Goal: Transaction & Acquisition: Download file/media

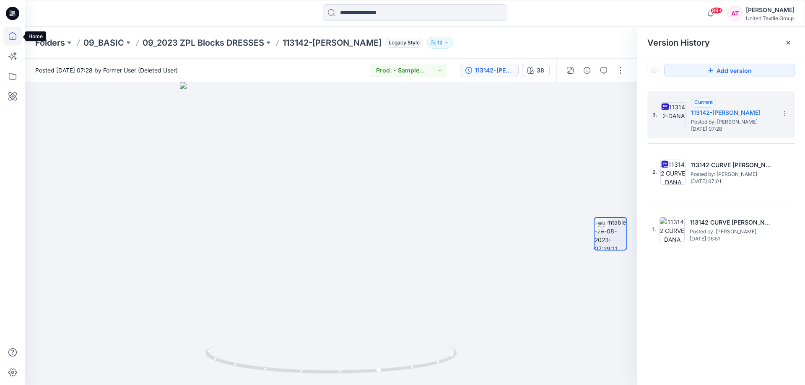
click at [11, 37] on icon at bounding box center [12, 36] width 18 height 18
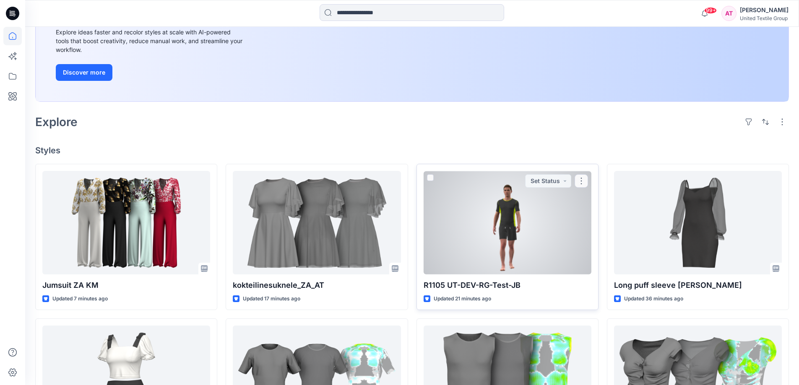
scroll to position [168, 0]
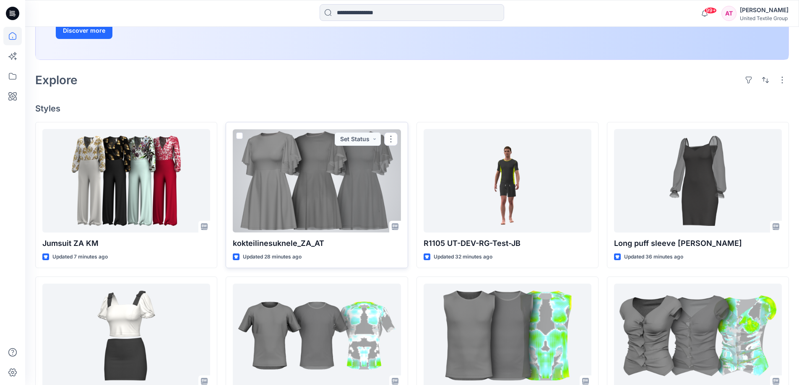
click at [293, 165] on div at bounding box center [317, 181] width 168 height 104
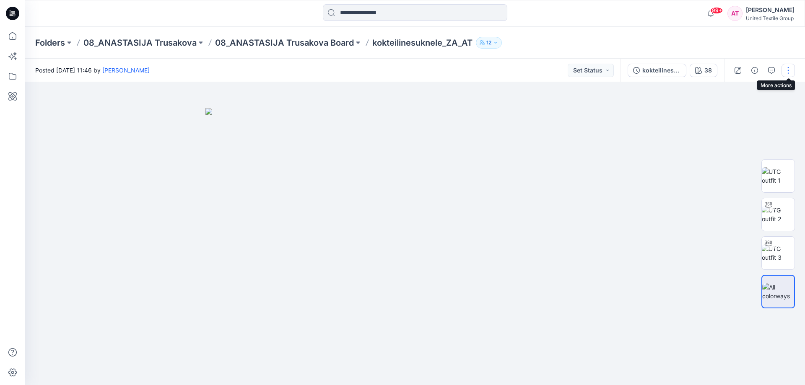
click at [786, 70] on button "button" at bounding box center [787, 70] width 13 height 13
click at [752, 117] on button "Edit" at bounding box center [752, 114] width 77 height 16
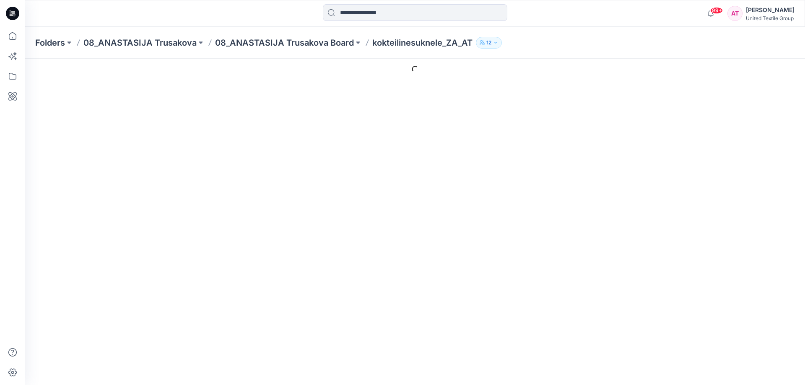
type input "**********"
type input "**"
type input "**********"
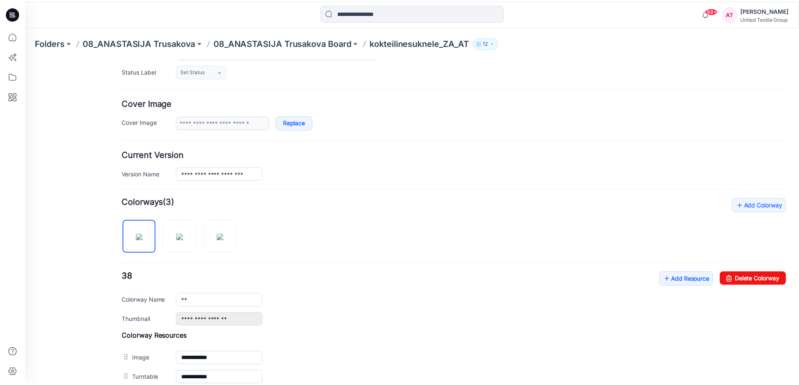
scroll to position [126, 0]
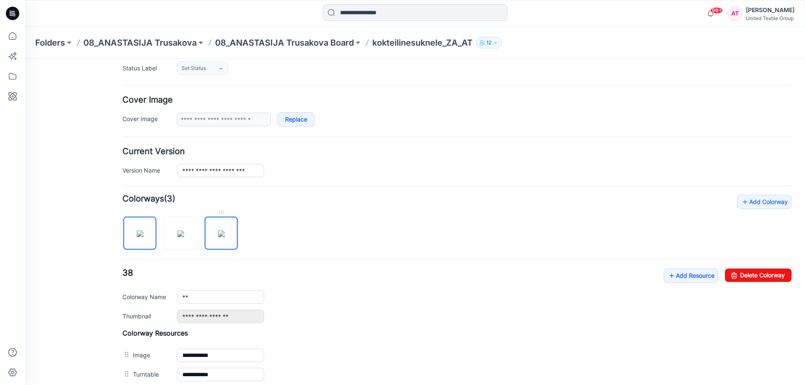
click at [221, 231] on img at bounding box center [221, 234] width 7 height 7
click at [738, 276] on link "Delete Colorway" at bounding box center [758, 275] width 67 height 13
type input "**"
click at [10, 38] on icon at bounding box center [12, 36] width 18 height 18
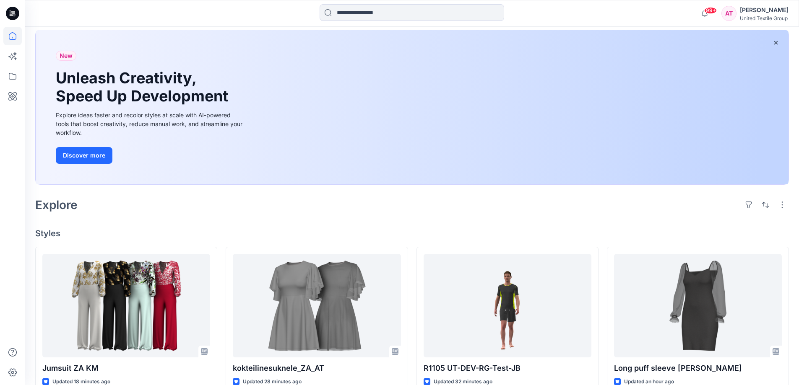
scroll to position [84, 0]
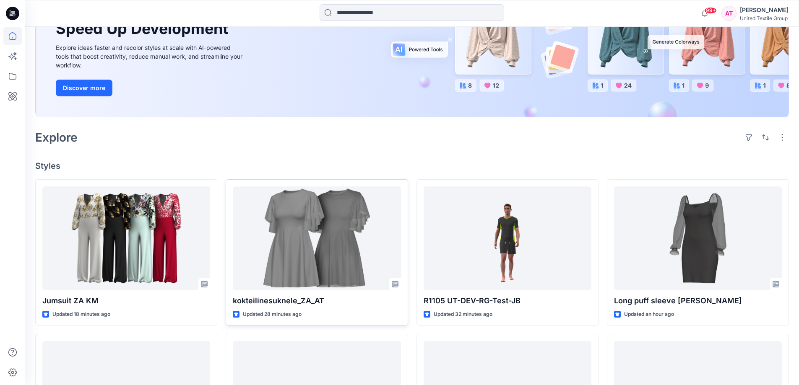
scroll to position [168, 0]
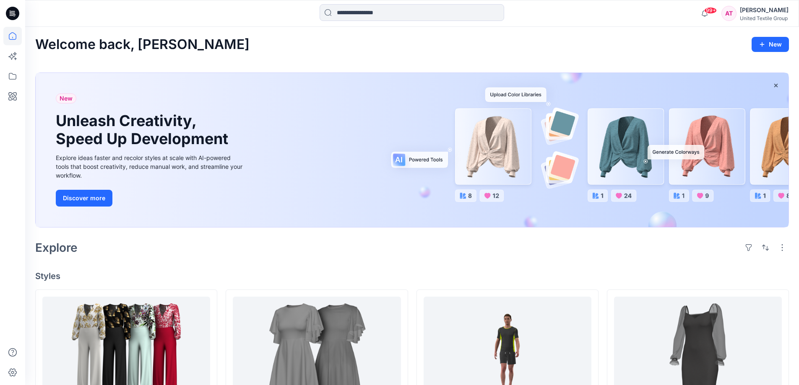
scroll to position [168, 0]
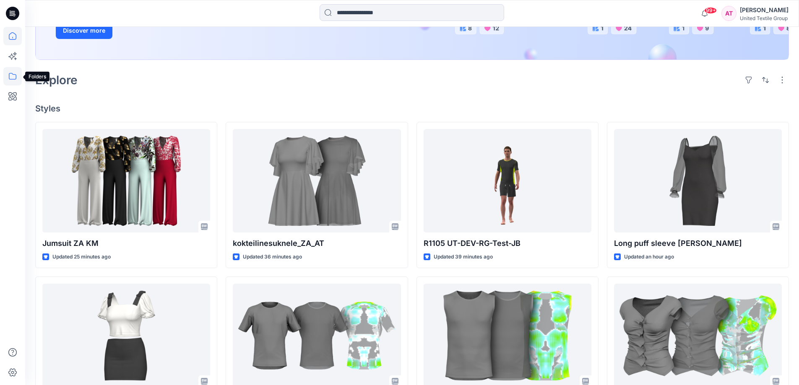
click at [11, 77] on icon at bounding box center [12, 76] width 18 height 18
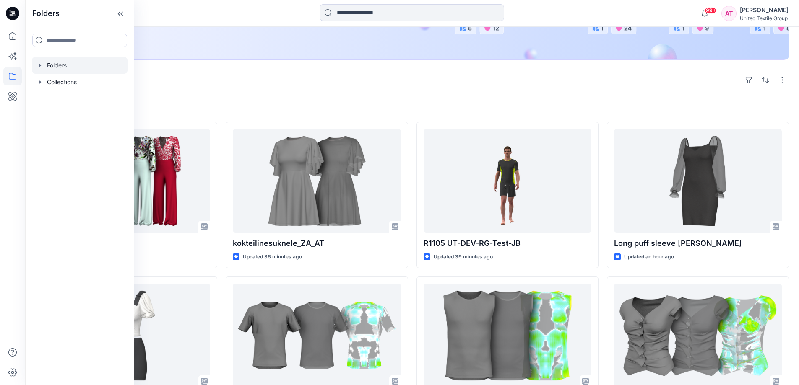
click at [59, 68] on div at bounding box center [80, 65] width 96 height 17
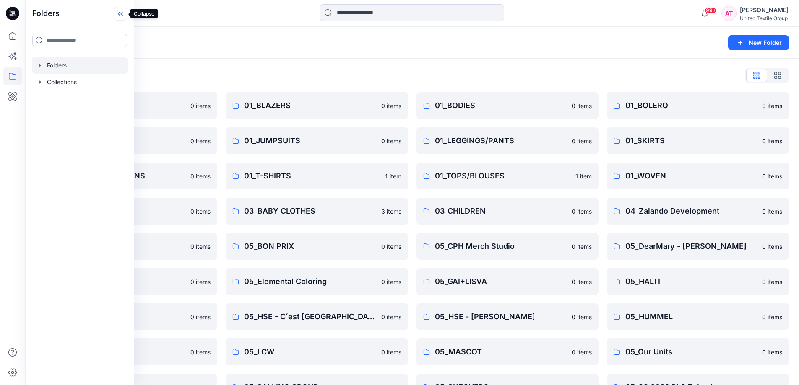
click at [122, 12] on icon at bounding box center [120, 14] width 13 height 14
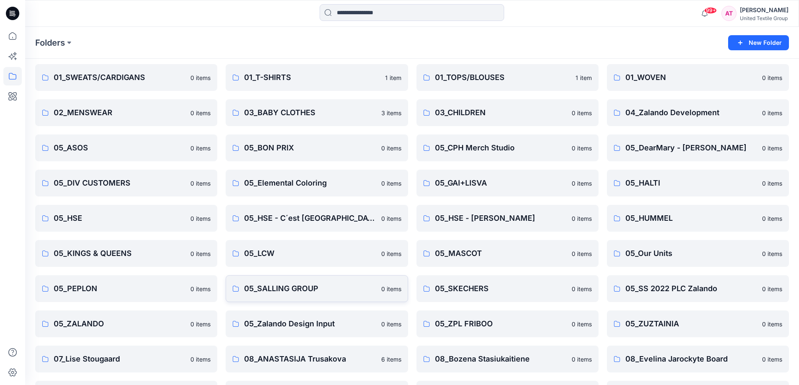
scroll to position [202, 0]
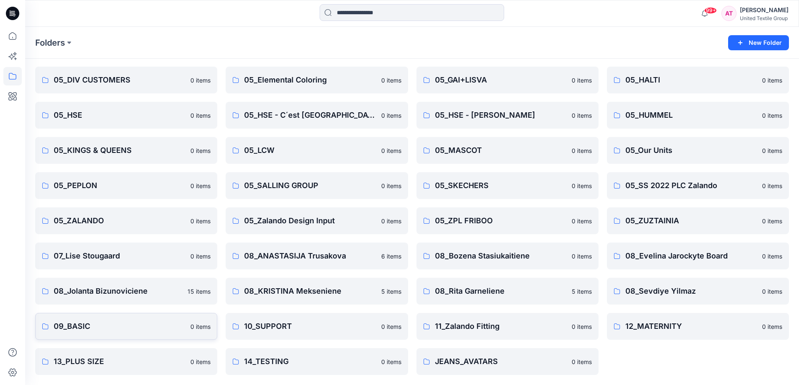
click at [154, 323] on p "09_BASIC" at bounding box center [120, 327] width 132 height 12
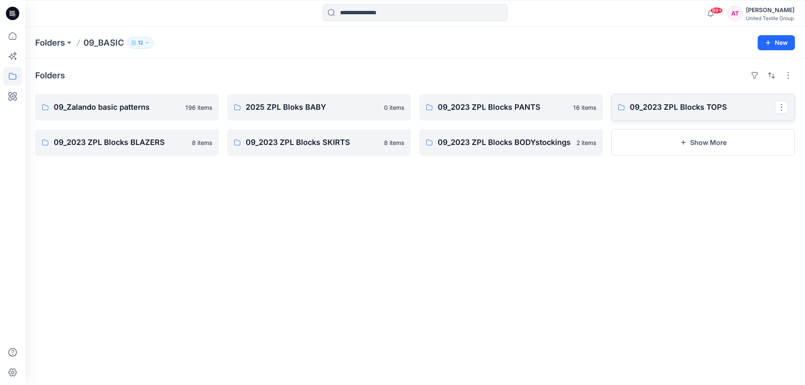
click at [680, 109] on p "09_2023 ZPL Blocks TOPS" at bounding box center [702, 107] width 145 height 12
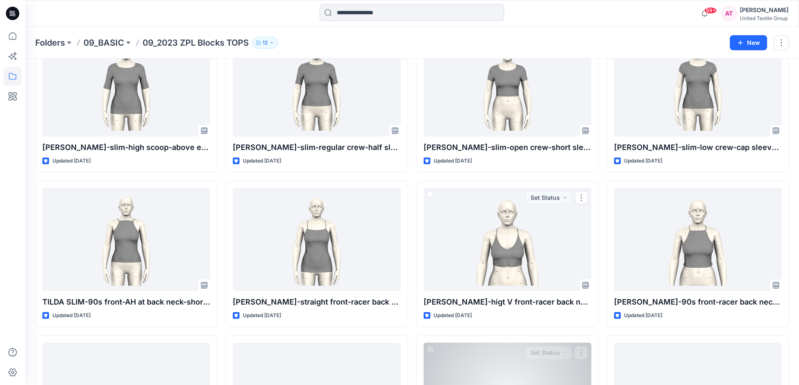
scroll to position [920, 0]
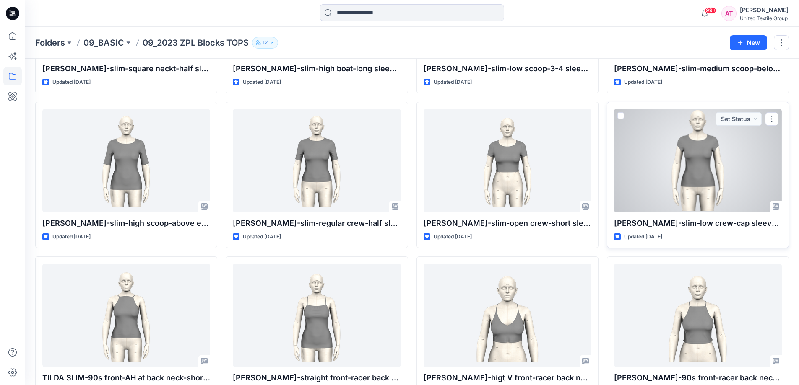
click at [707, 160] on div at bounding box center [698, 161] width 168 height 104
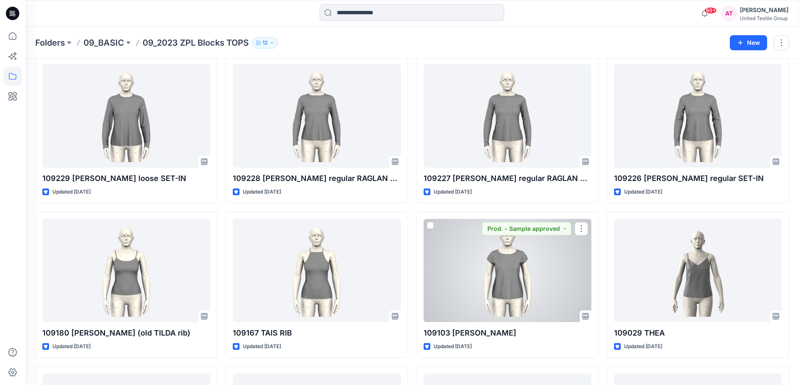
scroll to position [1893, 0]
click at [519, 260] on div at bounding box center [507, 272] width 168 height 104
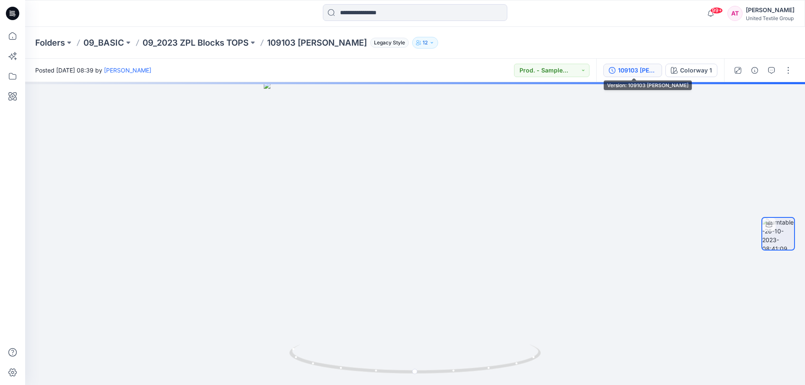
click at [642, 68] on div "109103 TOBY" at bounding box center [637, 70] width 39 height 9
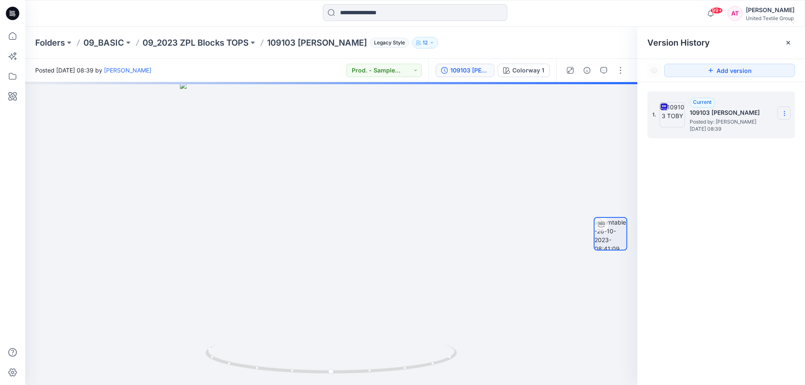
click at [784, 112] on icon at bounding box center [784, 111] width 0 height 0
click at [721, 129] on span "Download Source BW File" at bounding box center [742, 130] width 70 height 10
